Goal: Task Accomplishment & Management: Use online tool/utility

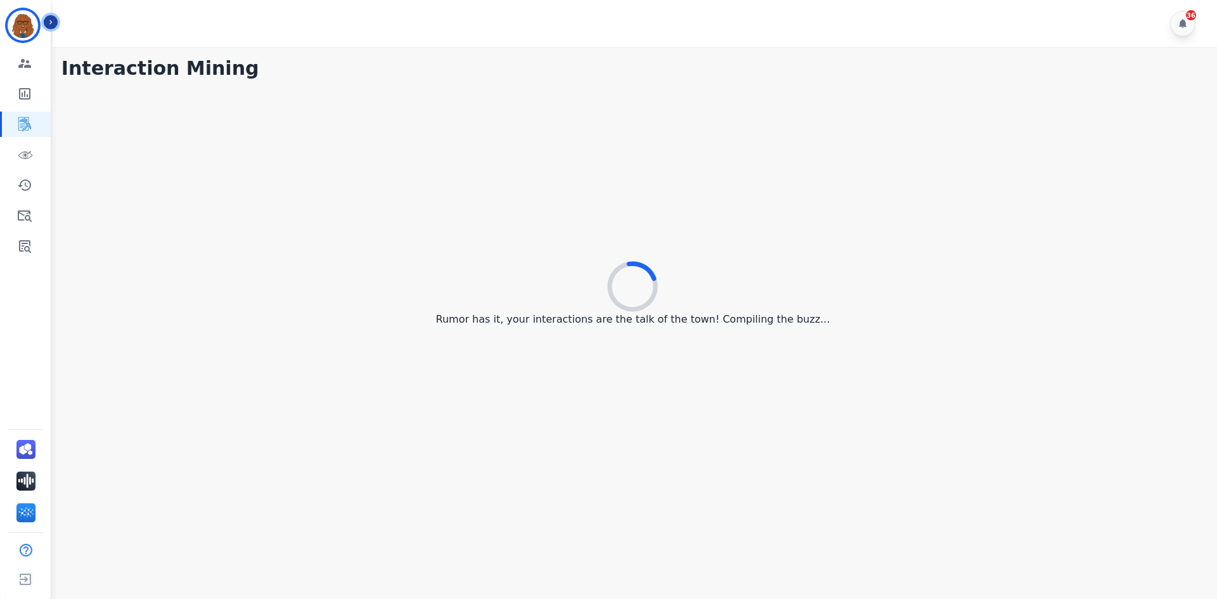
click at [51, 22] on icon "Sidebar" at bounding box center [50, 22] width 3 height 4
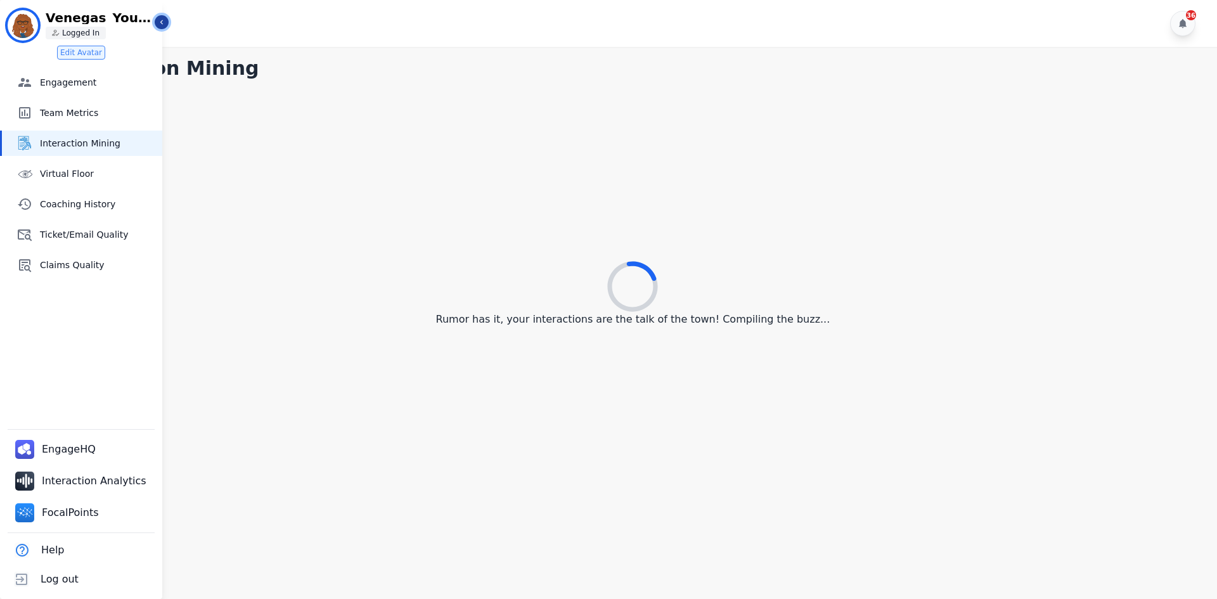
click at [162, 20] on icon "Sidebar" at bounding box center [161, 22] width 9 height 9
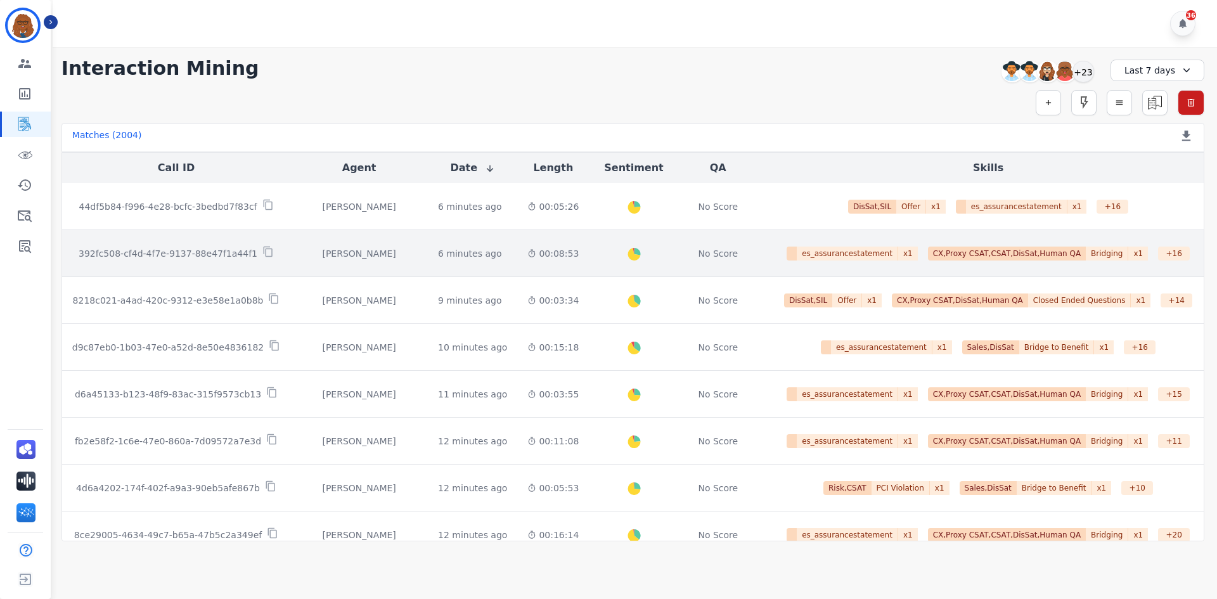
click at [326, 254] on div "[PERSON_NAME]" at bounding box center [358, 253] width 117 height 13
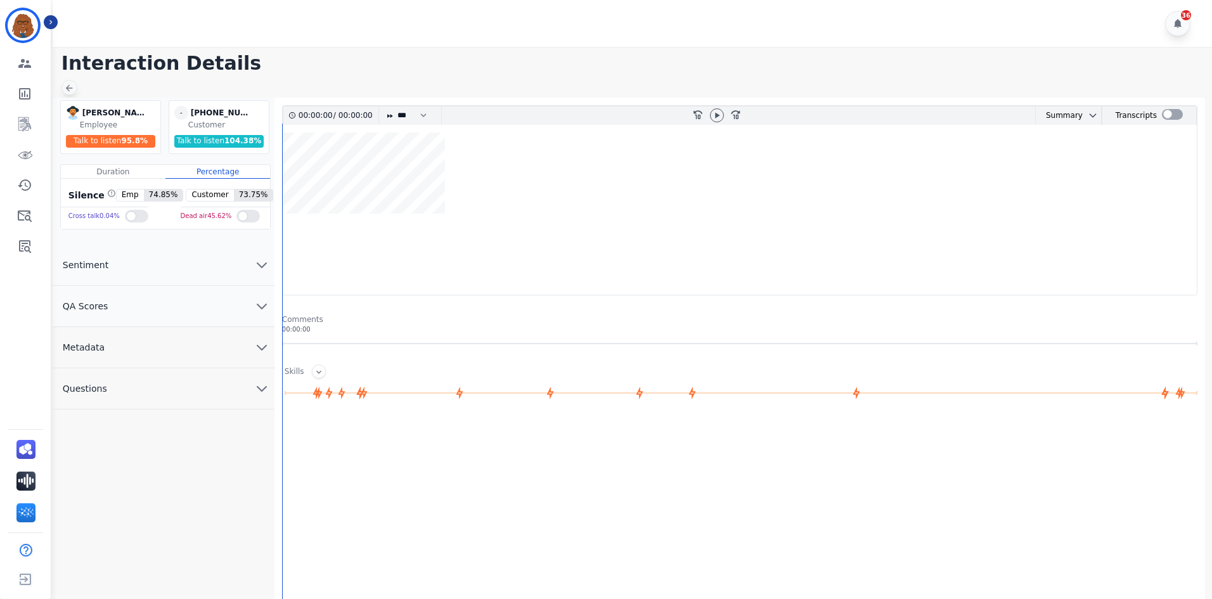
click at [64, 89] on icon at bounding box center [69, 88] width 10 height 10
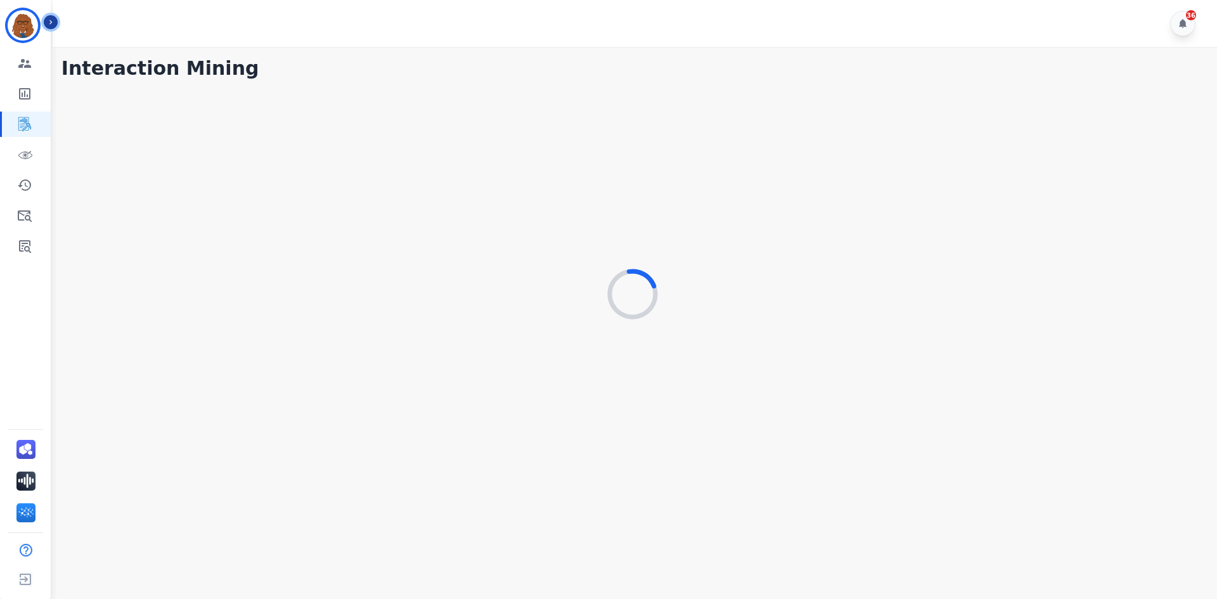
click at [48, 25] on icon "Sidebar" at bounding box center [50, 22] width 9 height 9
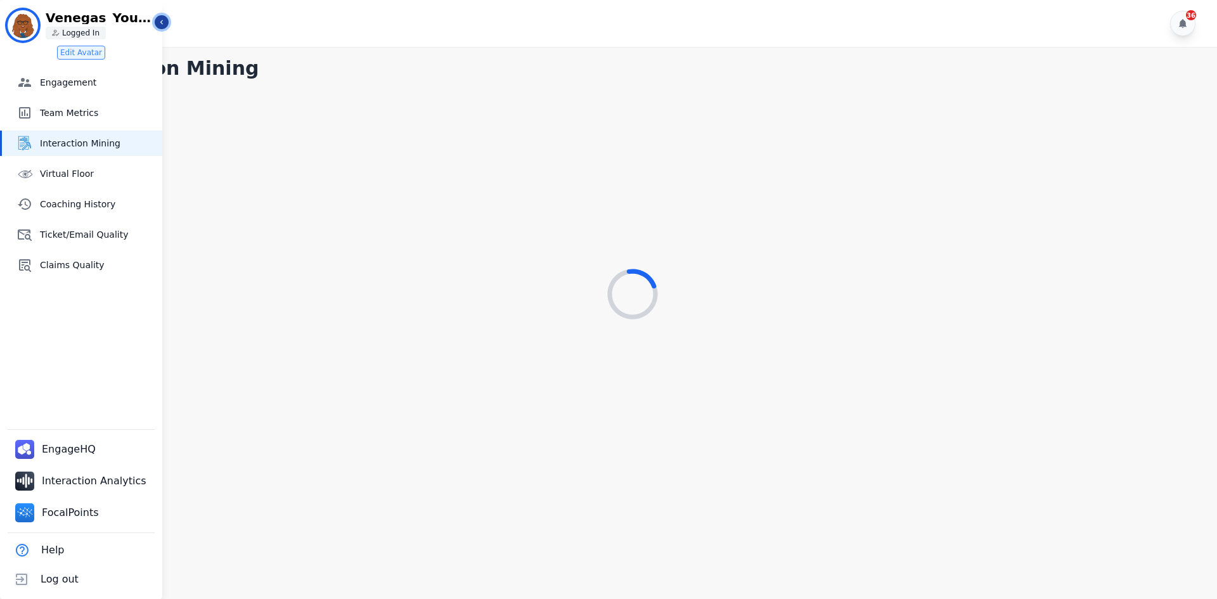
click at [157, 25] on icon "Sidebar" at bounding box center [161, 22] width 9 height 9
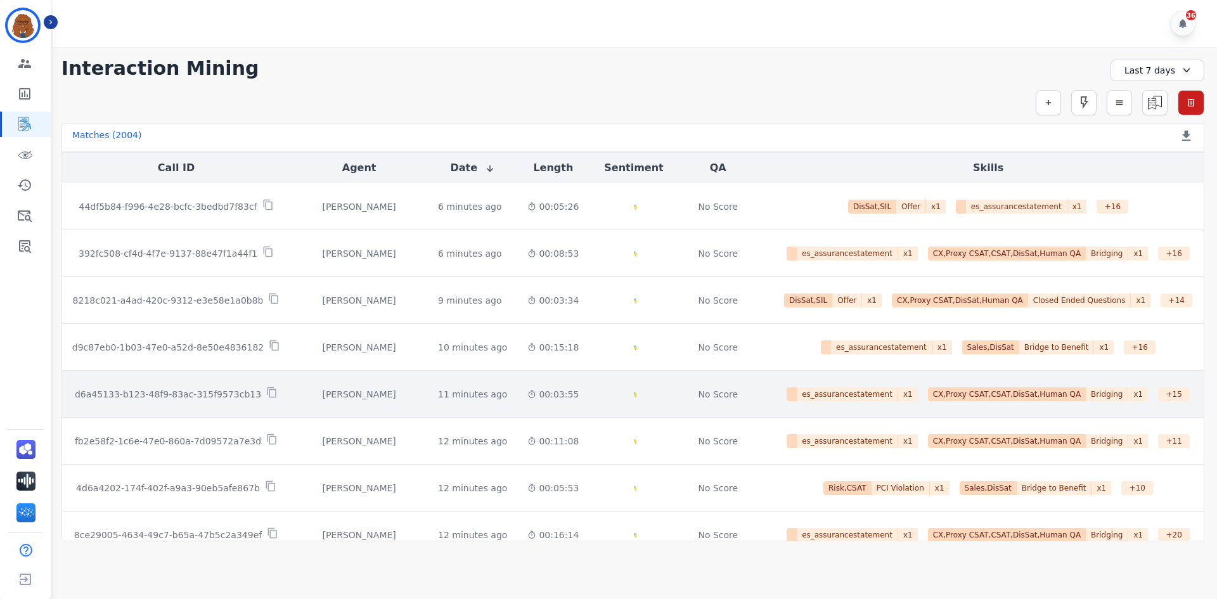
click at [176, 395] on p "d6a45133-b123-48f9-83ac-315f9573cb13" at bounding box center [168, 394] width 186 height 13
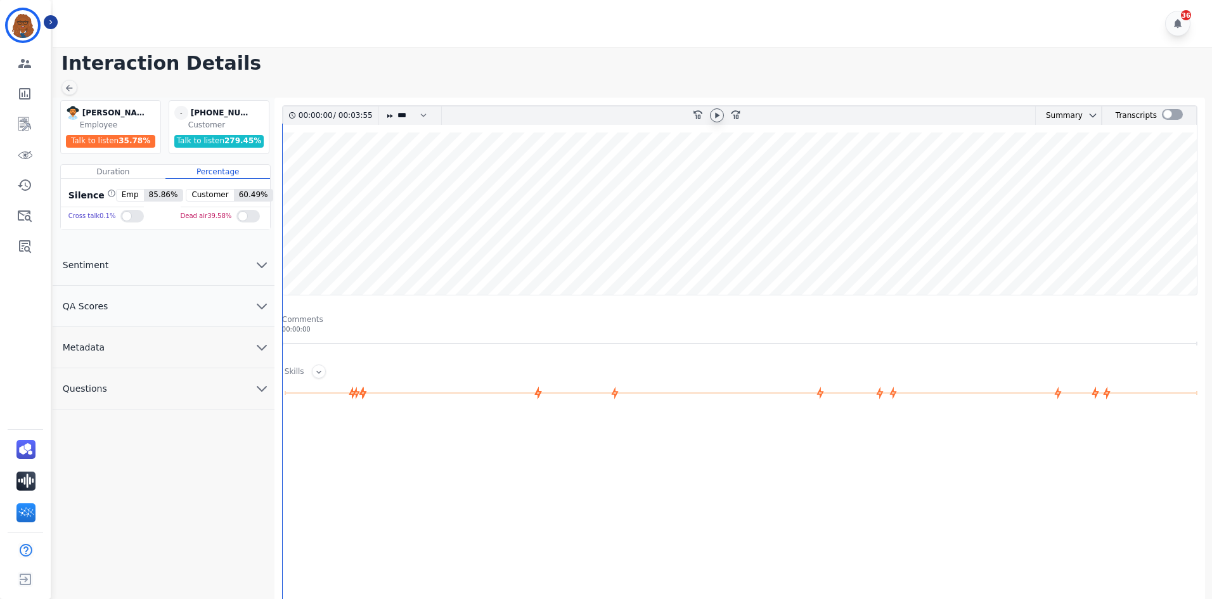
click at [717, 119] on icon at bounding box center [717, 115] width 10 height 10
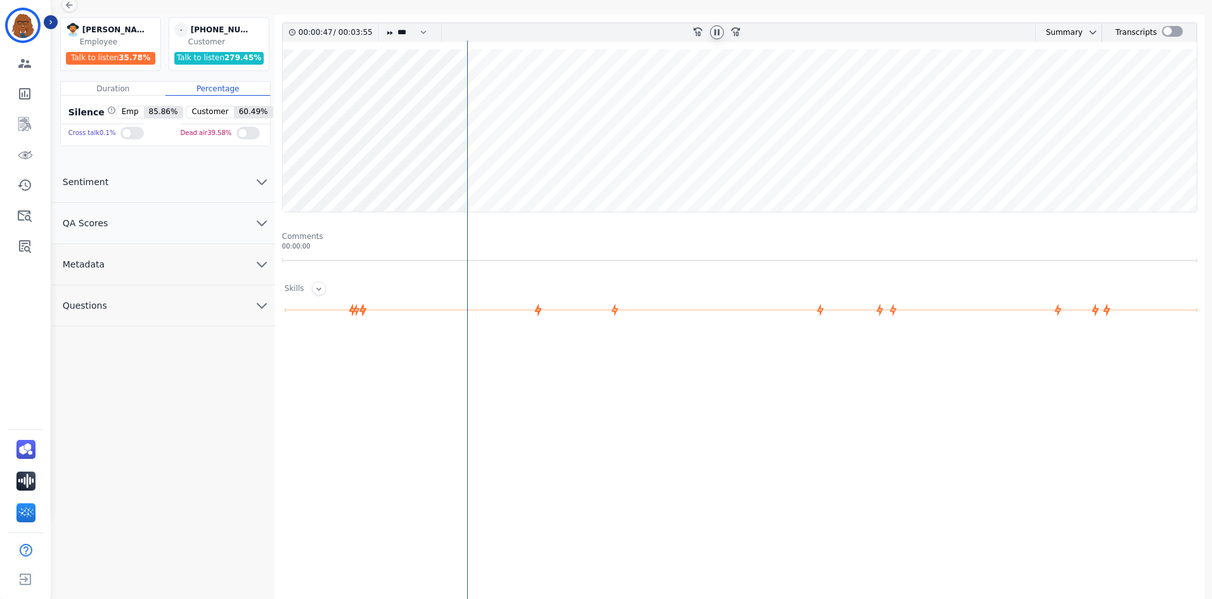
drag, startPoint x: 731, startPoint y: 89, endPoint x: 726, endPoint y: 76, distance: 14.0
click at [730, 89] on wave at bounding box center [740, 130] width 914 height 162
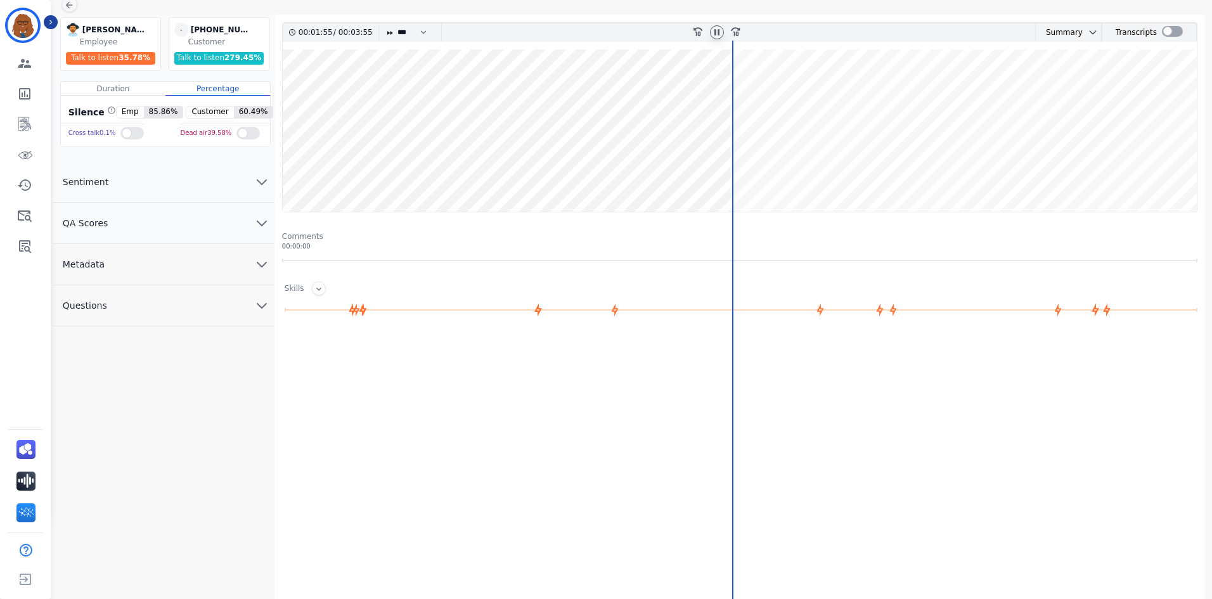
click at [718, 39] on div at bounding box center [717, 32] width 14 height 14
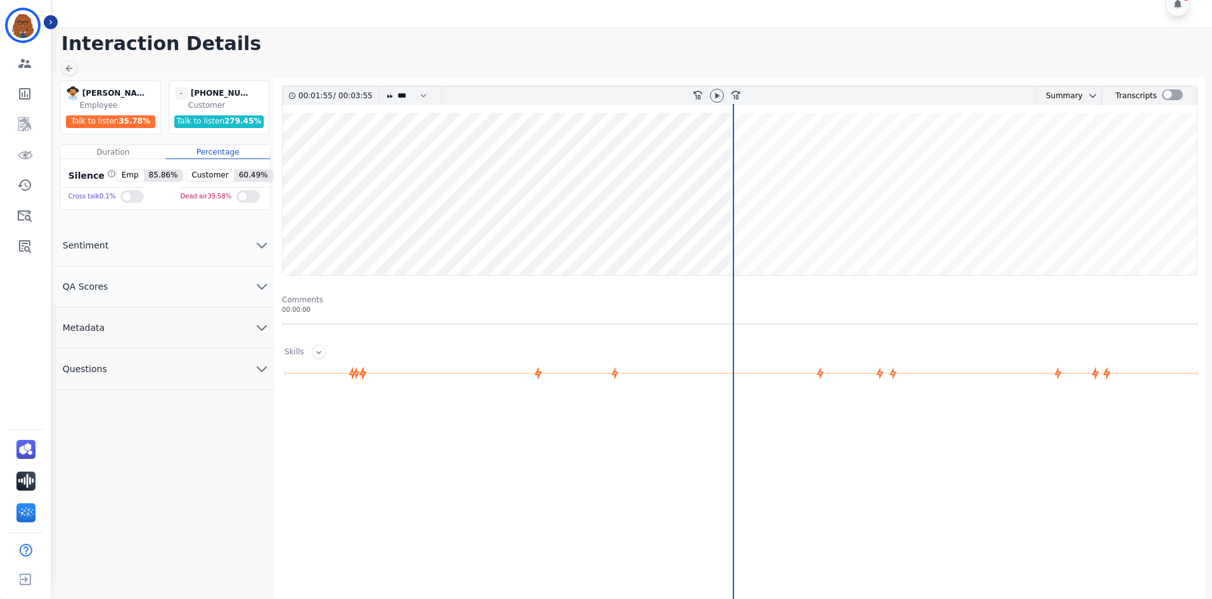
scroll to position [0, 0]
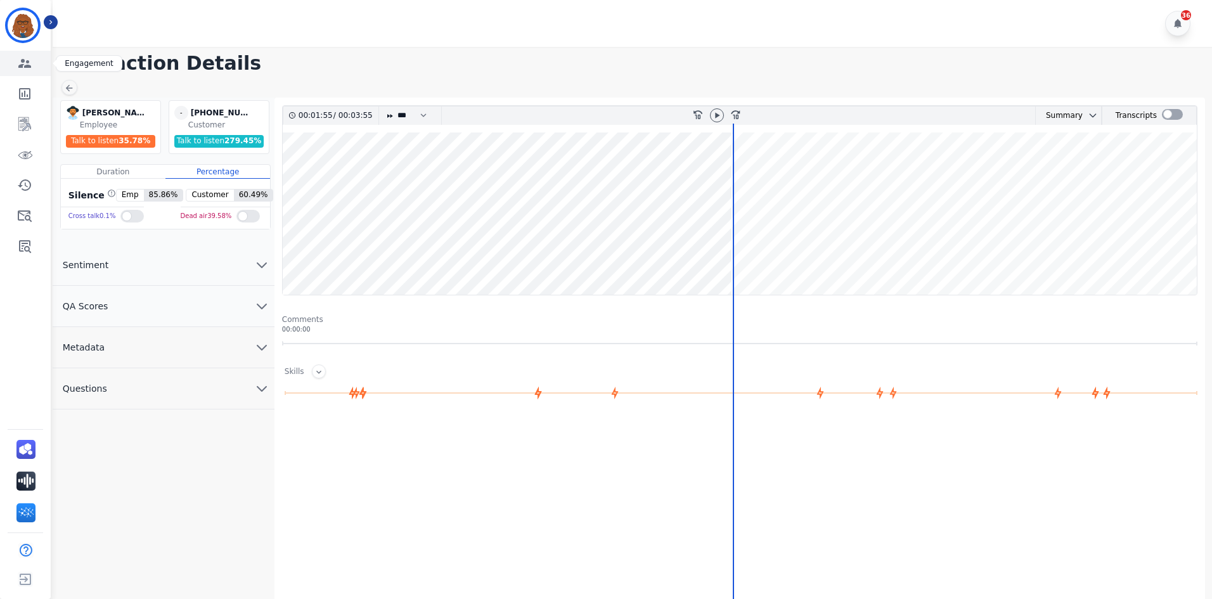
click at [29, 67] on icon "Sidebar" at bounding box center [24, 63] width 13 height 9
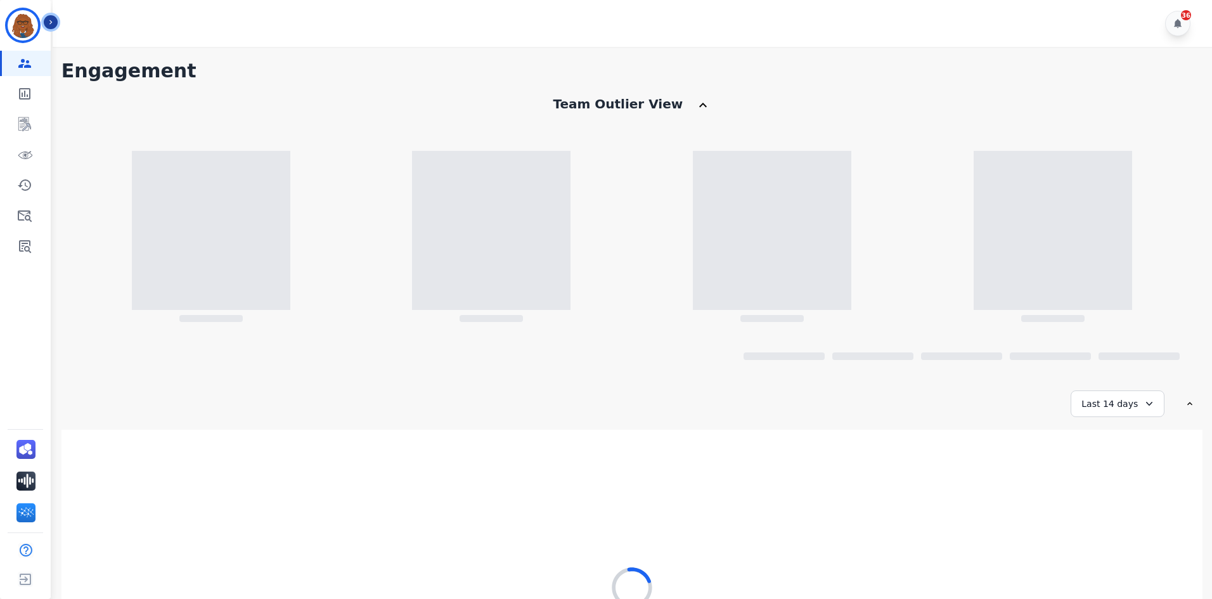
click at [56, 22] on button "Icon description" at bounding box center [51, 22] width 14 height 14
